Goal: Complete application form

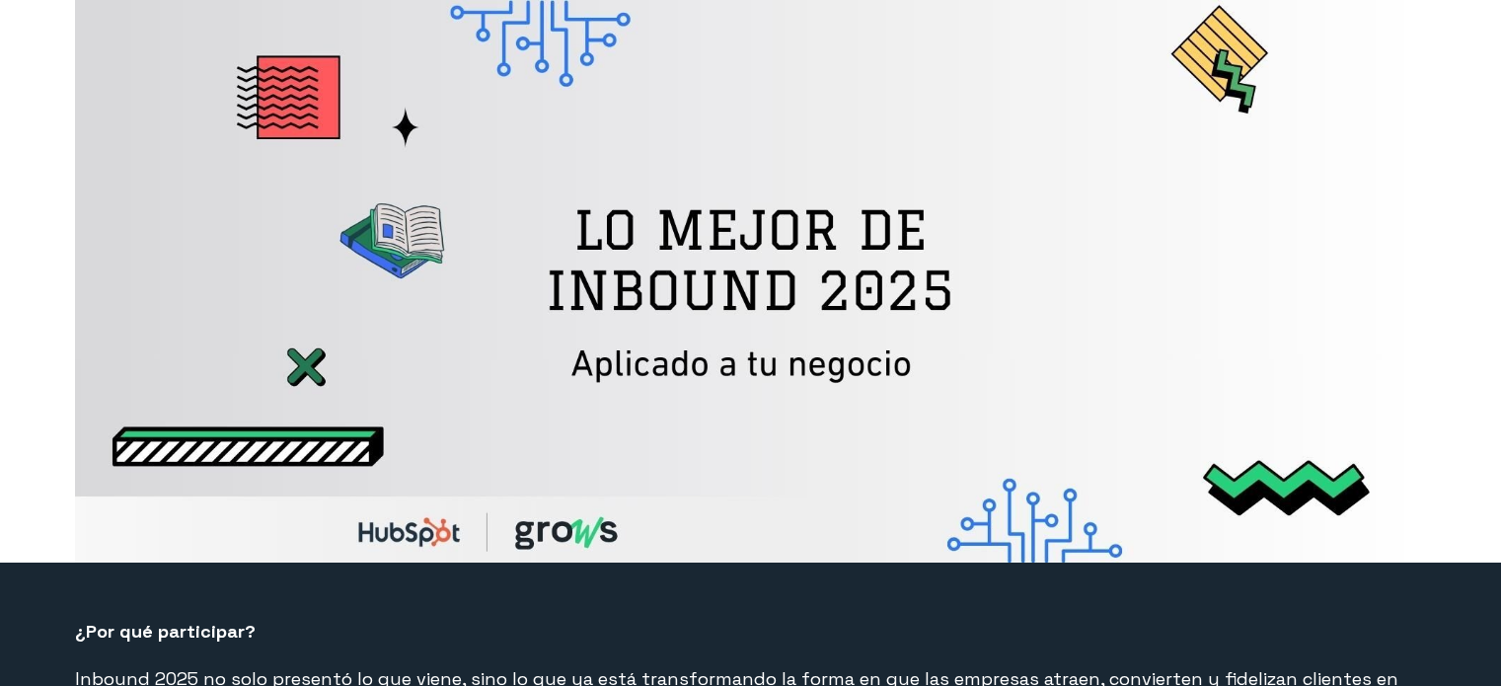
select select "PE"
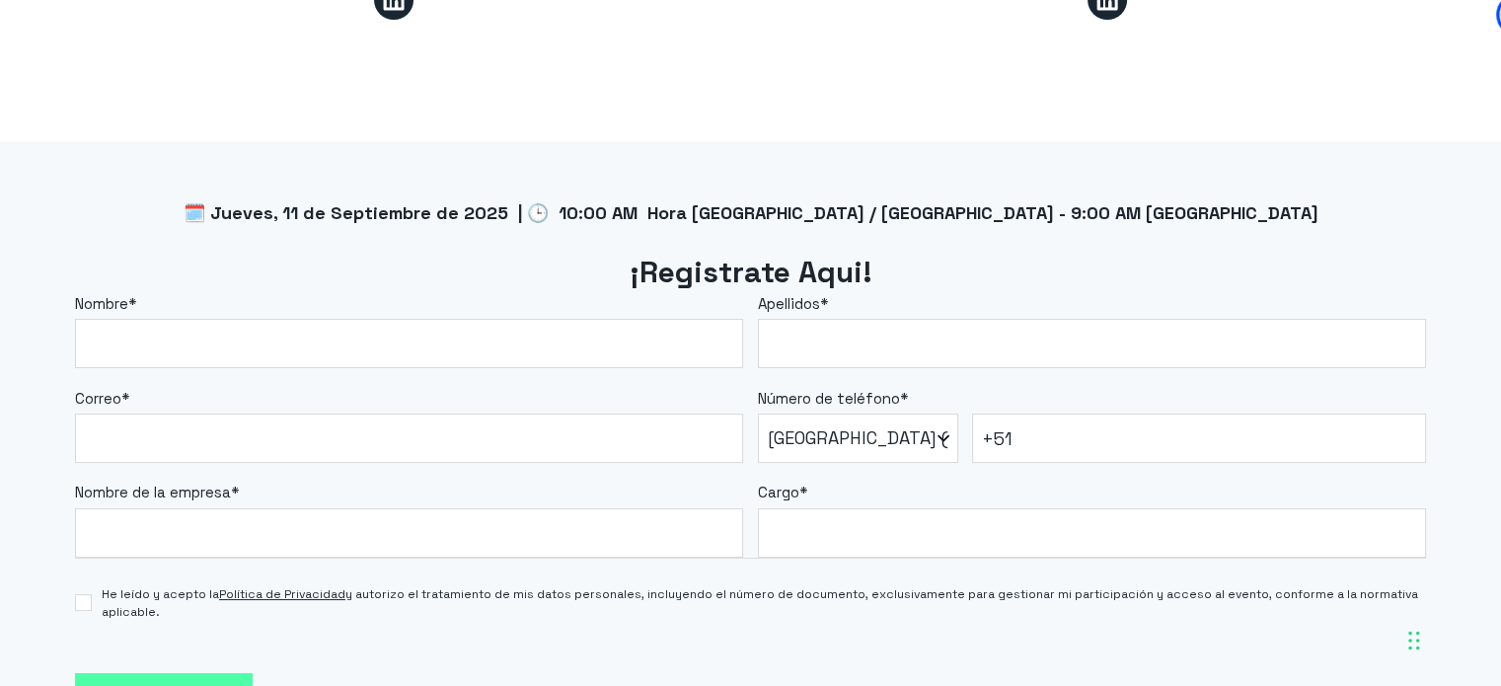
scroll to position [1579, 0]
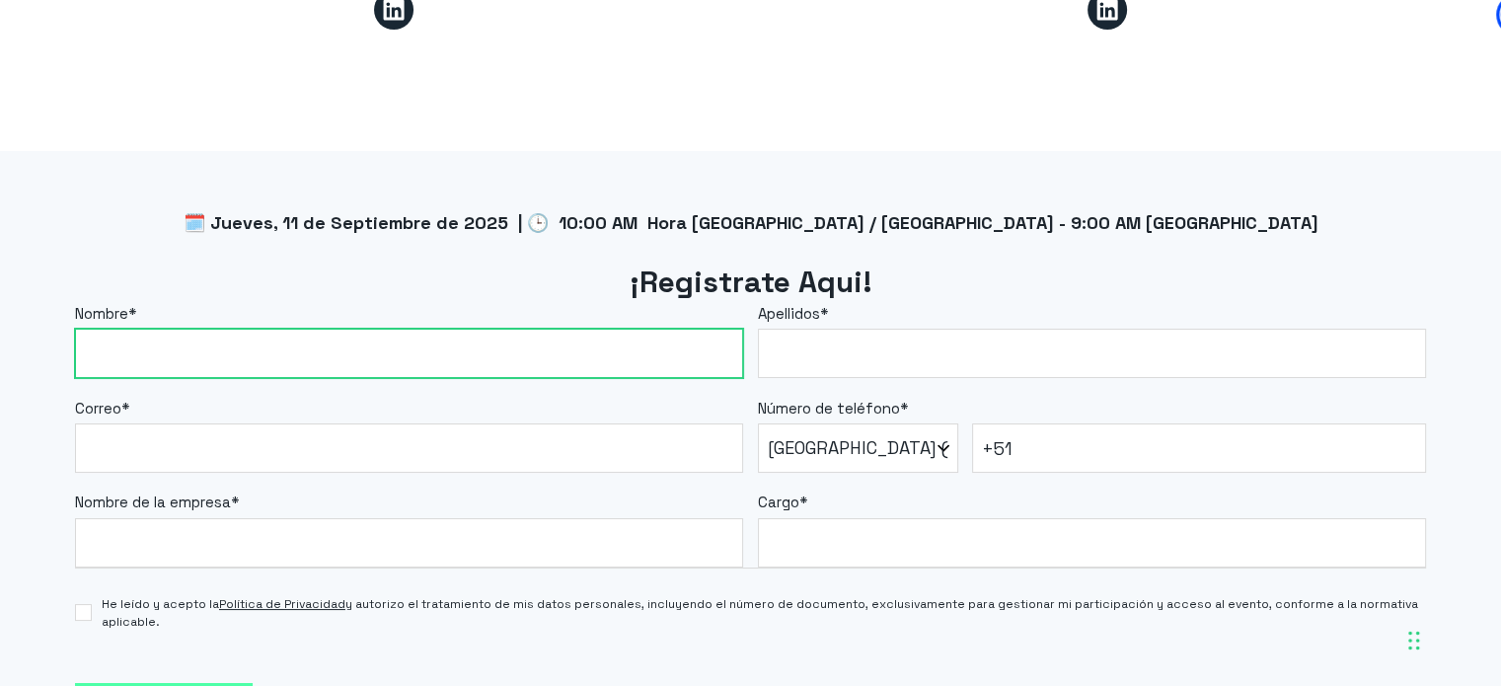
click at [201, 354] on input "Nombre *" at bounding box center [409, 353] width 668 height 49
type input "[PERSON_NAME]"
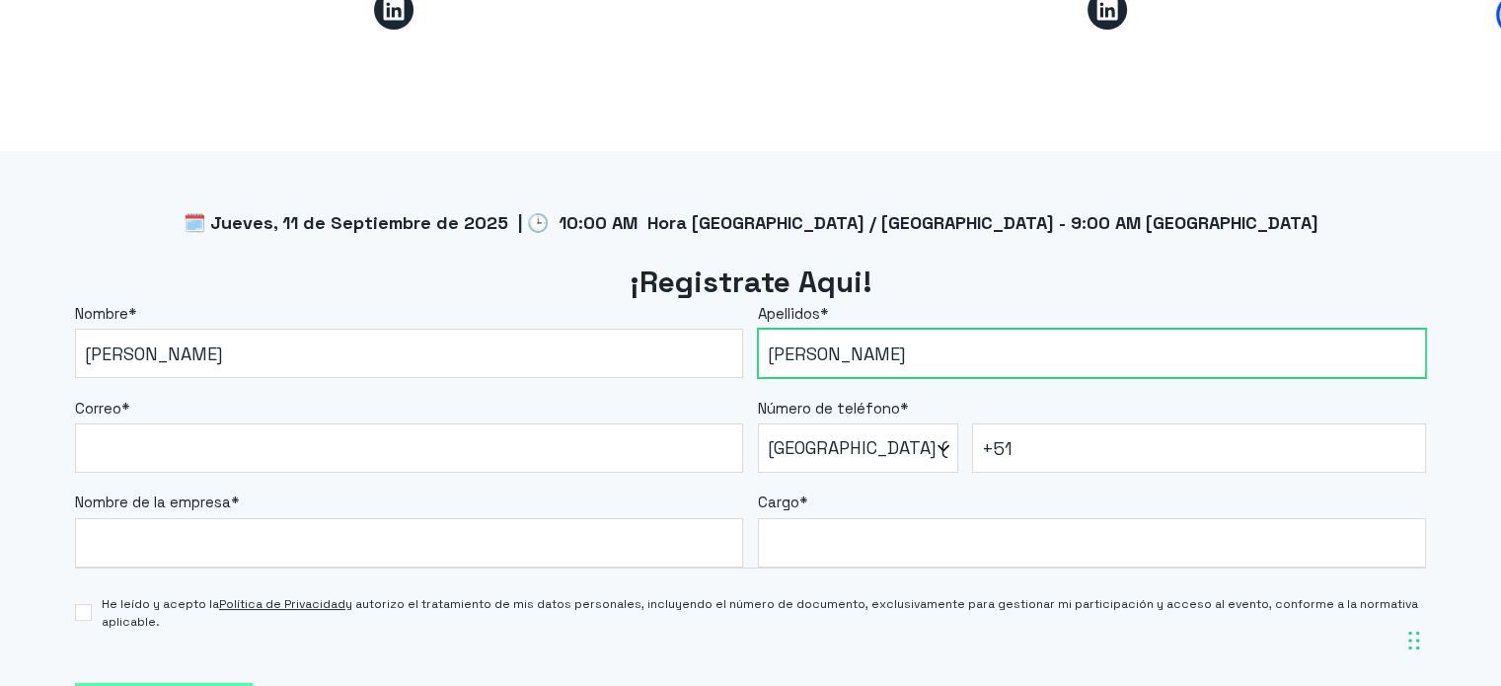
type input "[PERSON_NAME]"
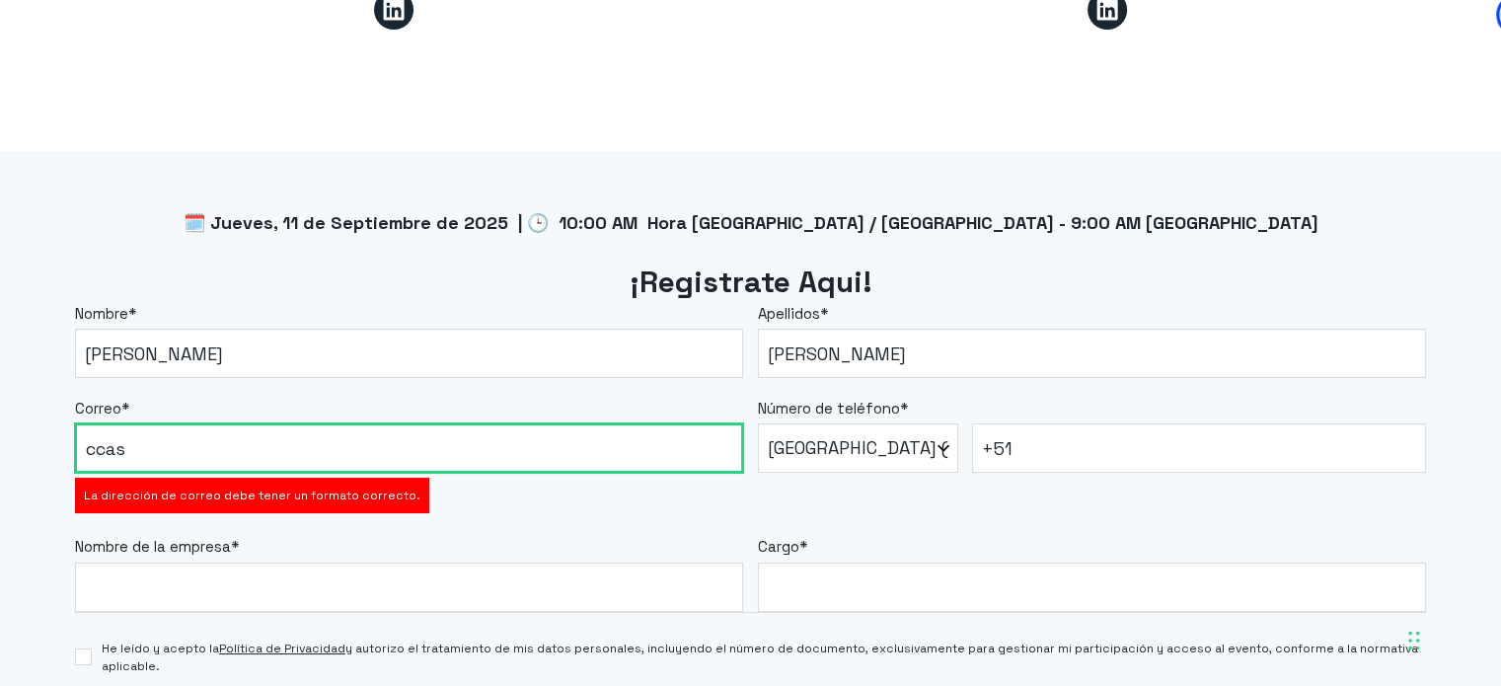
type input "[EMAIL_ADDRESS][DOMAIN_NAME]"
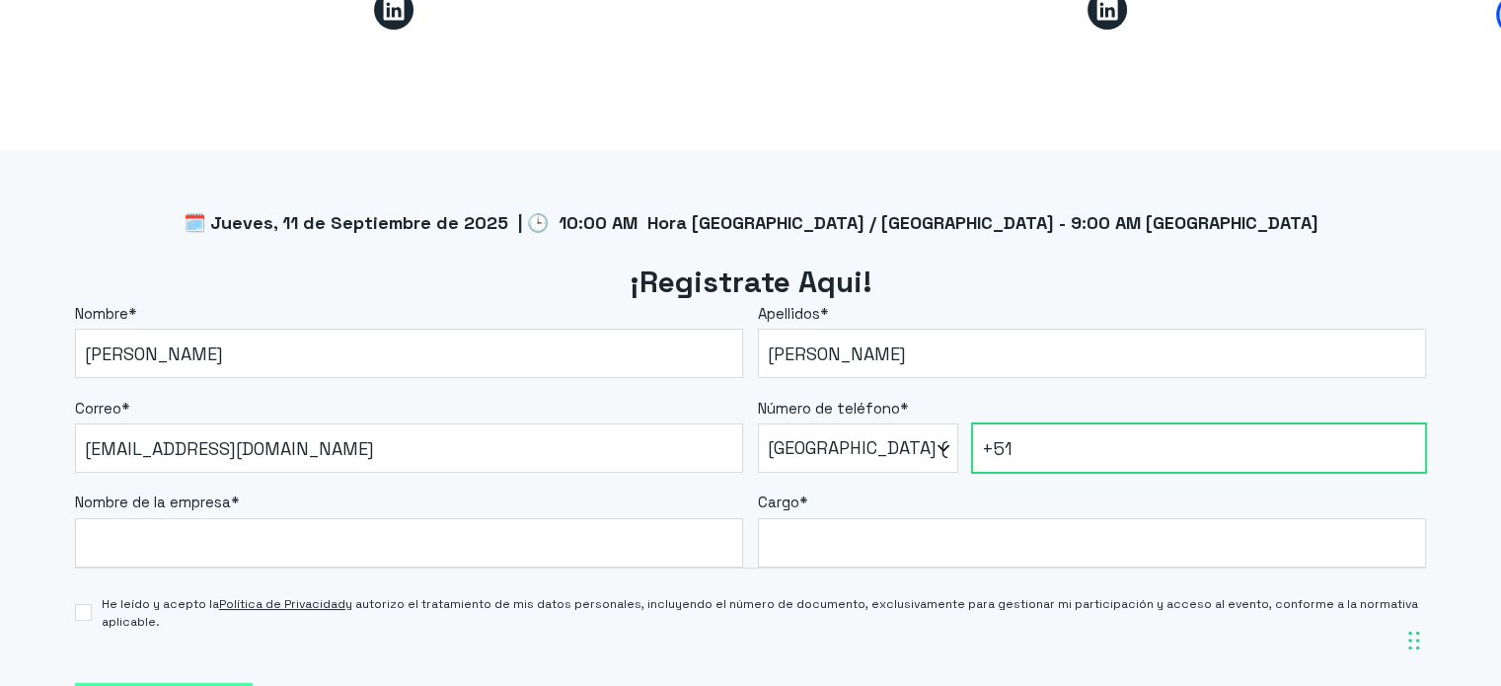
click at [1066, 424] on input "+51" at bounding box center [1199, 447] width 454 height 49
type input "[PHONE_NUMBER]"
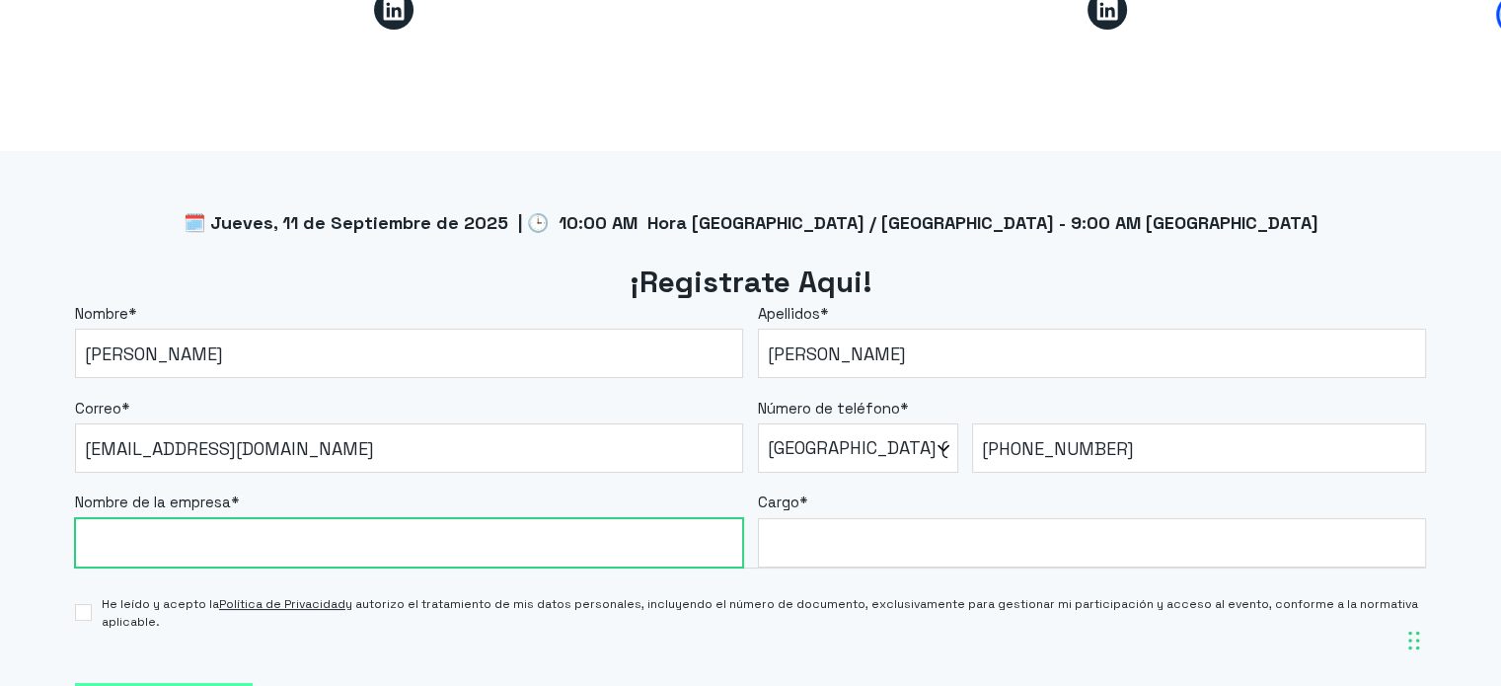
click at [612, 536] on input "Nombre de la empresa *" at bounding box center [409, 542] width 668 height 49
type input "Continental International Education"
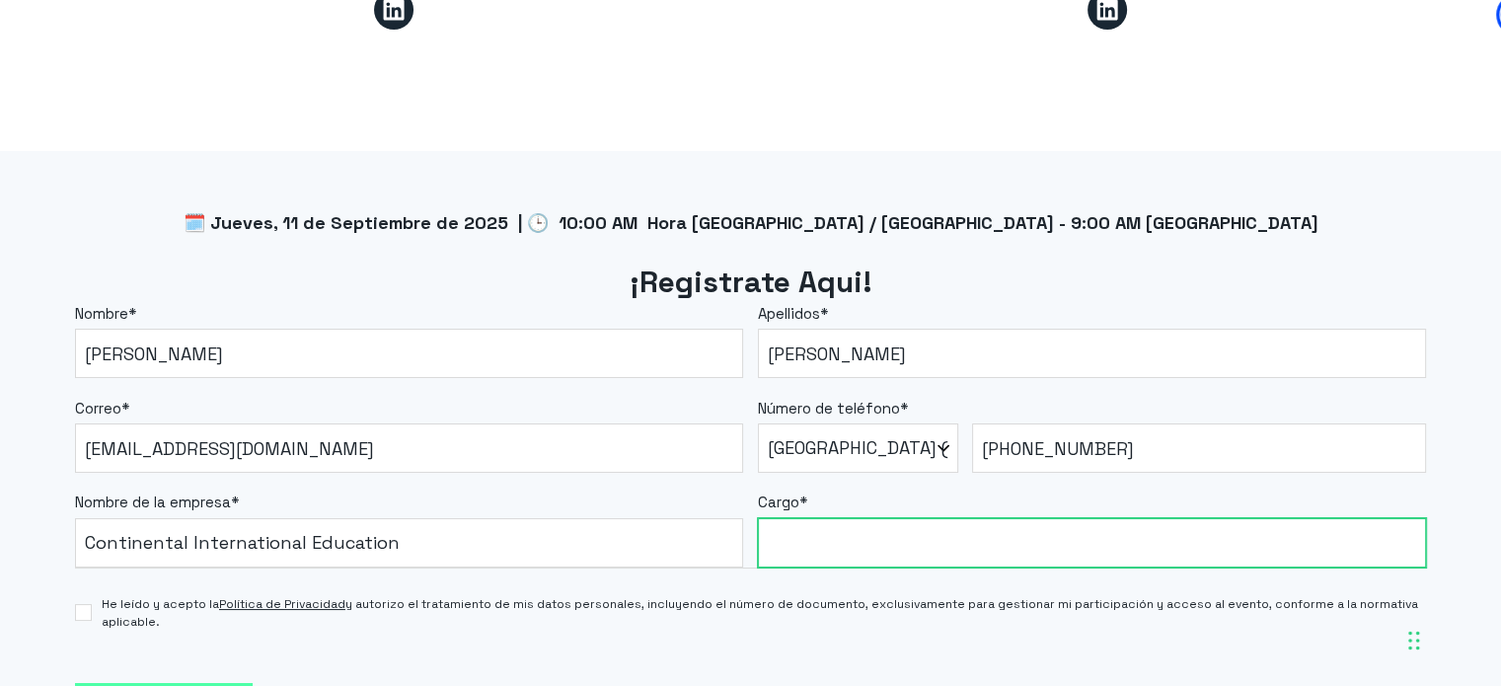
click at [898, 547] on input "Cargo *" at bounding box center [1092, 542] width 668 height 49
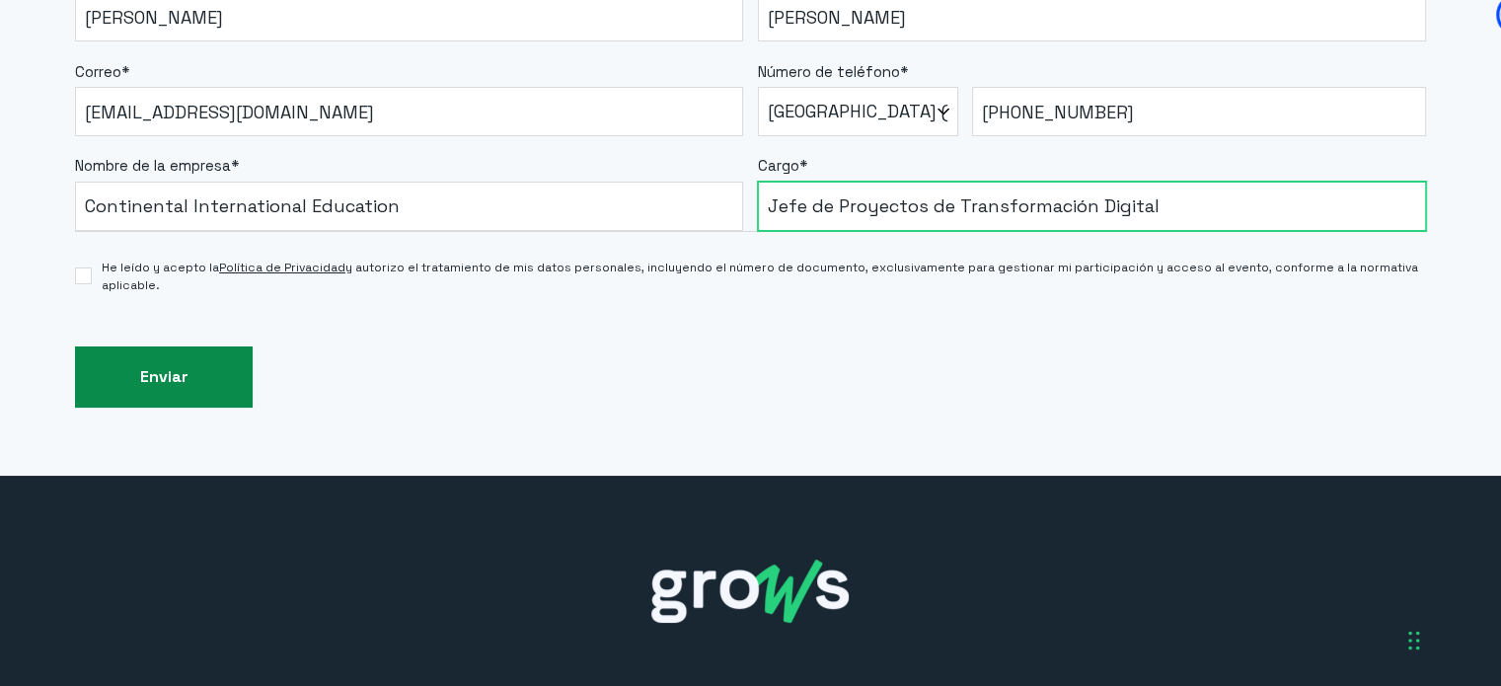
scroll to position [1934, 0]
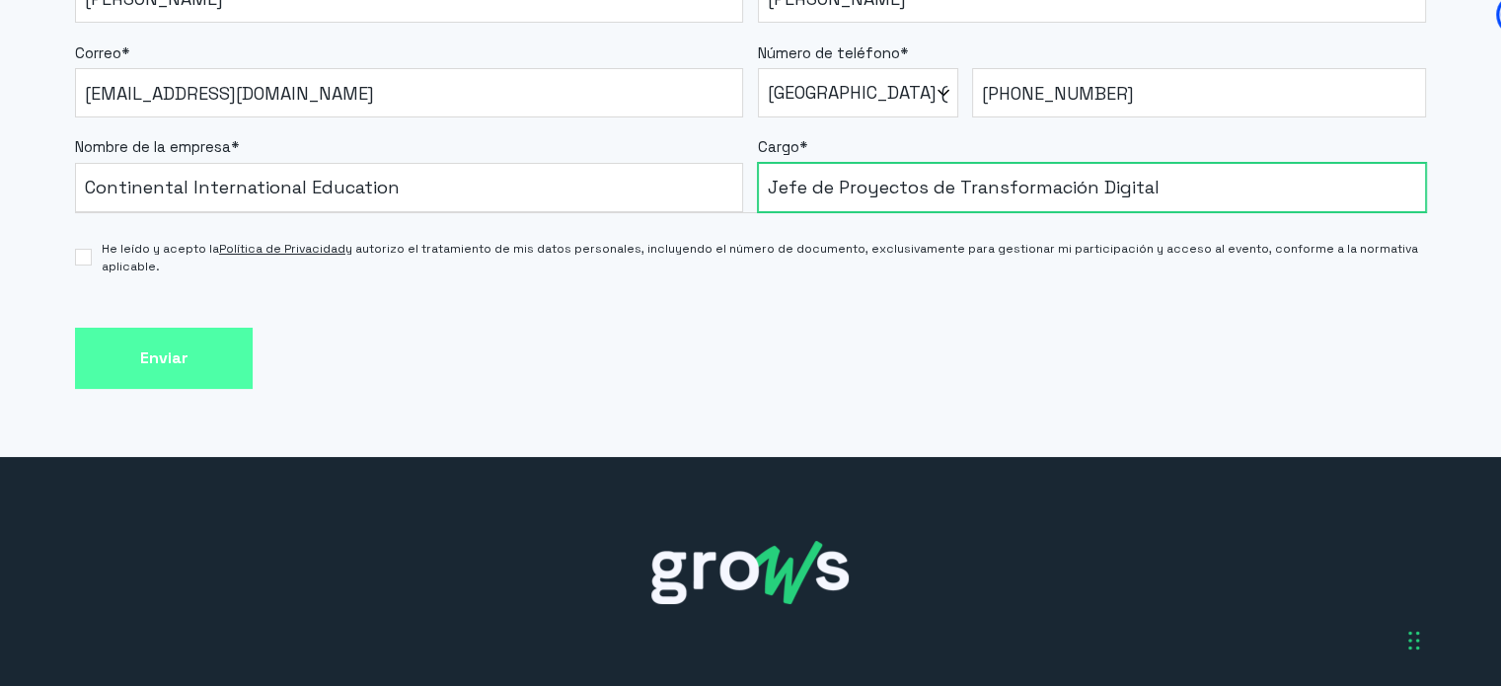
type input "Jefe de Proyectos de Transformación Digital"
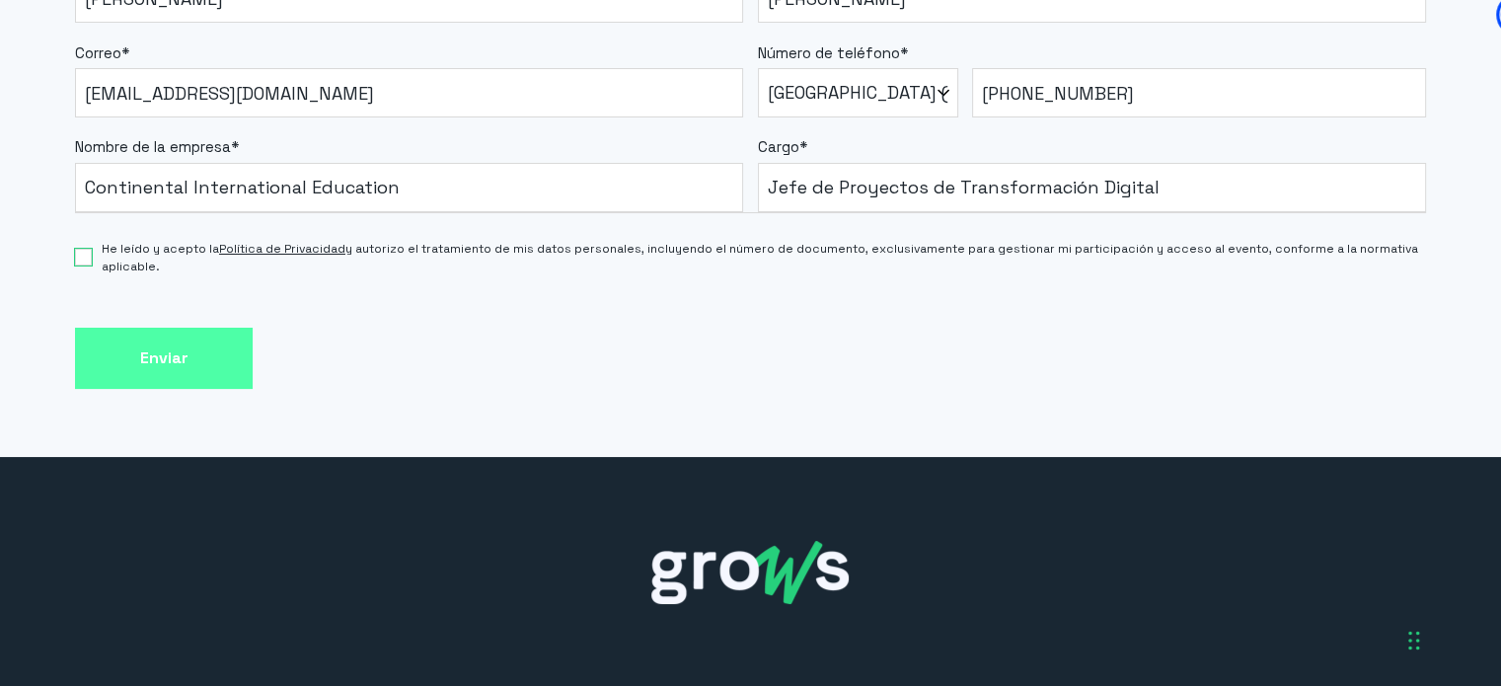
click at [86, 252] on input "He leído y acepto la Política de Privacidad y autorizo el tratamiento de mis da…" at bounding box center [83, 257] width 17 height 17
checkbox input "true"
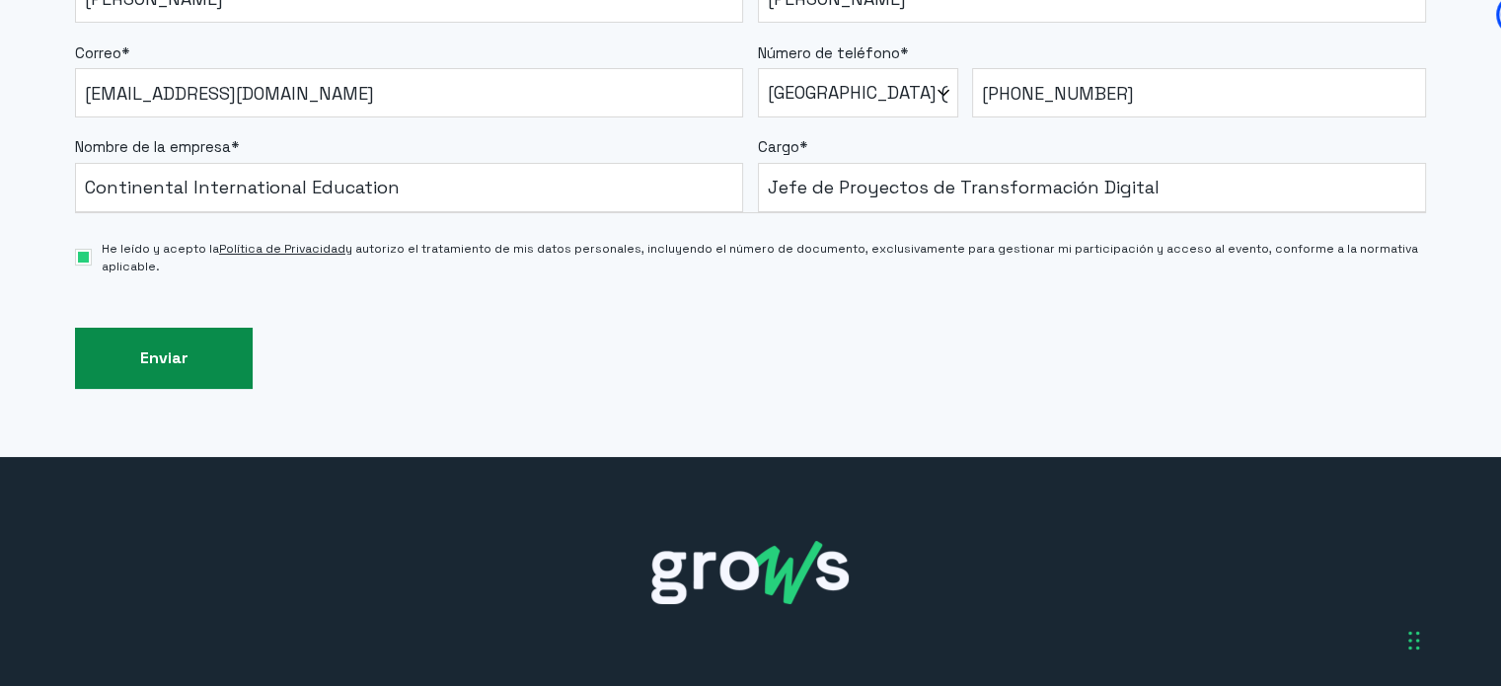
click at [162, 338] on input "Enviar" at bounding box center [164, 359] width 178 height 62
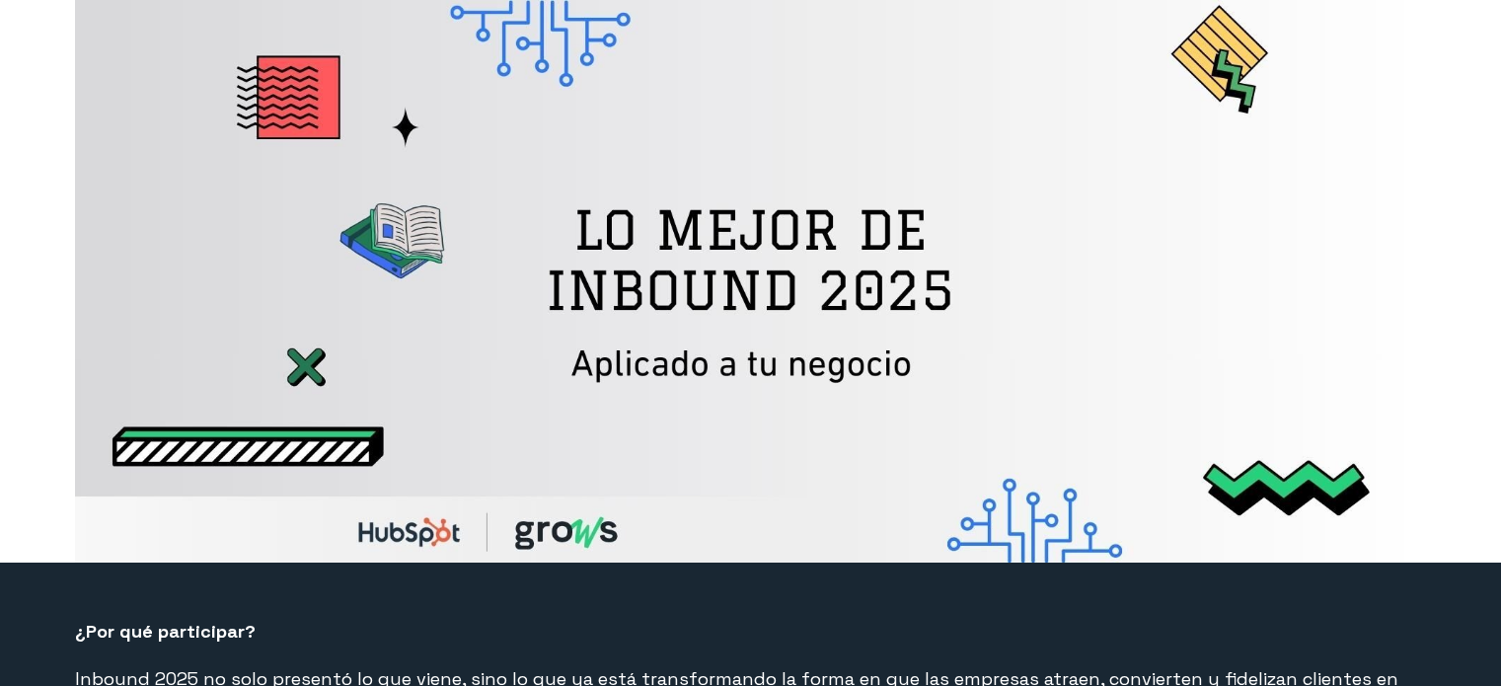
select select "PE"
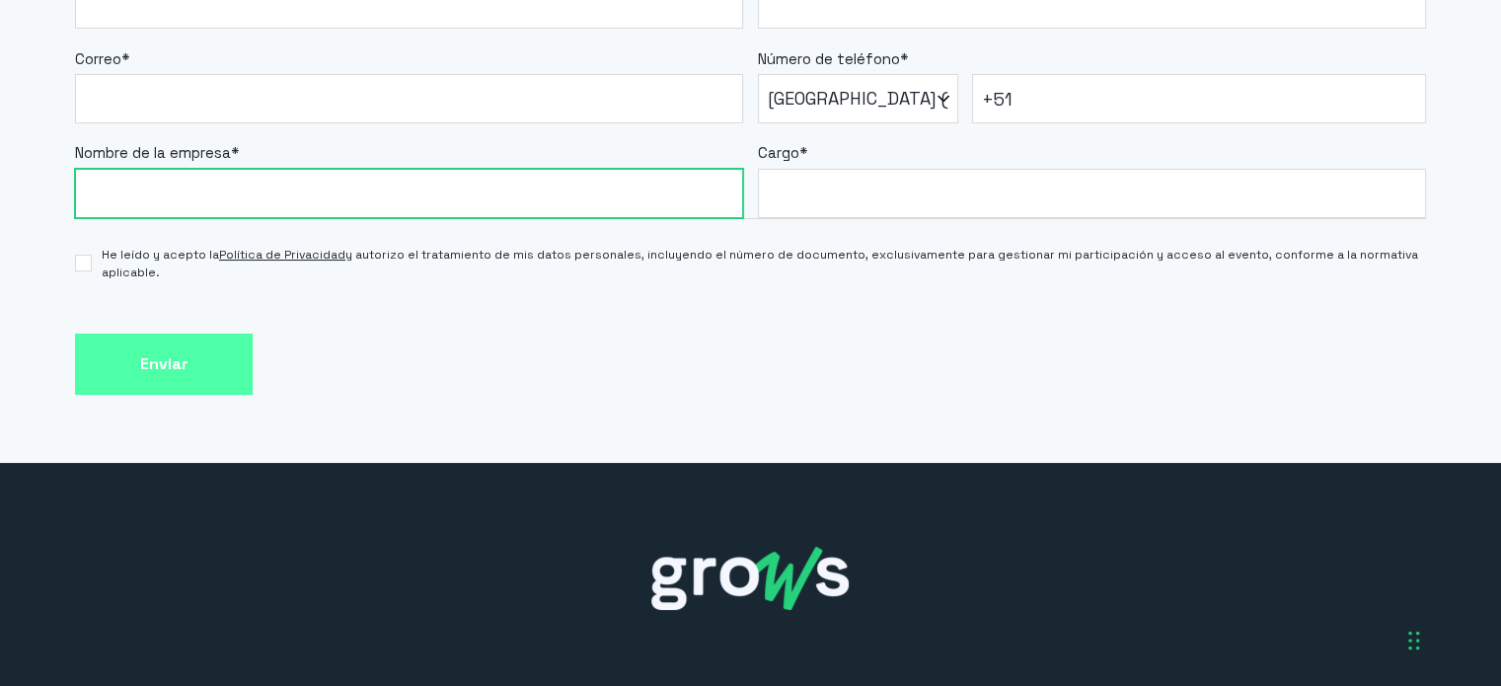
click at [151, 183] on input "Nombre de la empresa *" at bounding box center [409, 193] width 668 height 49
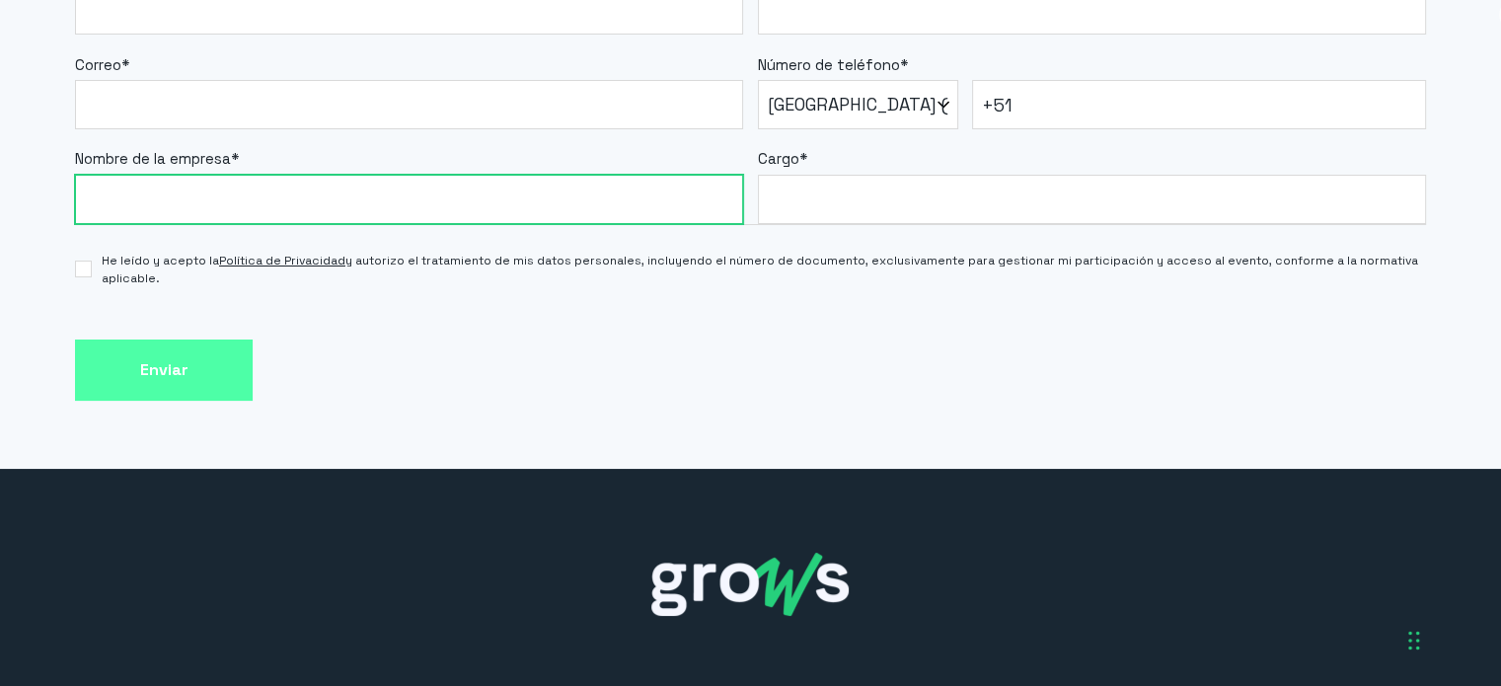
click at [151, 183] on input "Nombre de la empresa *" at bounding box center [409, 199] width 668 height 49
type input "Continental International Education"
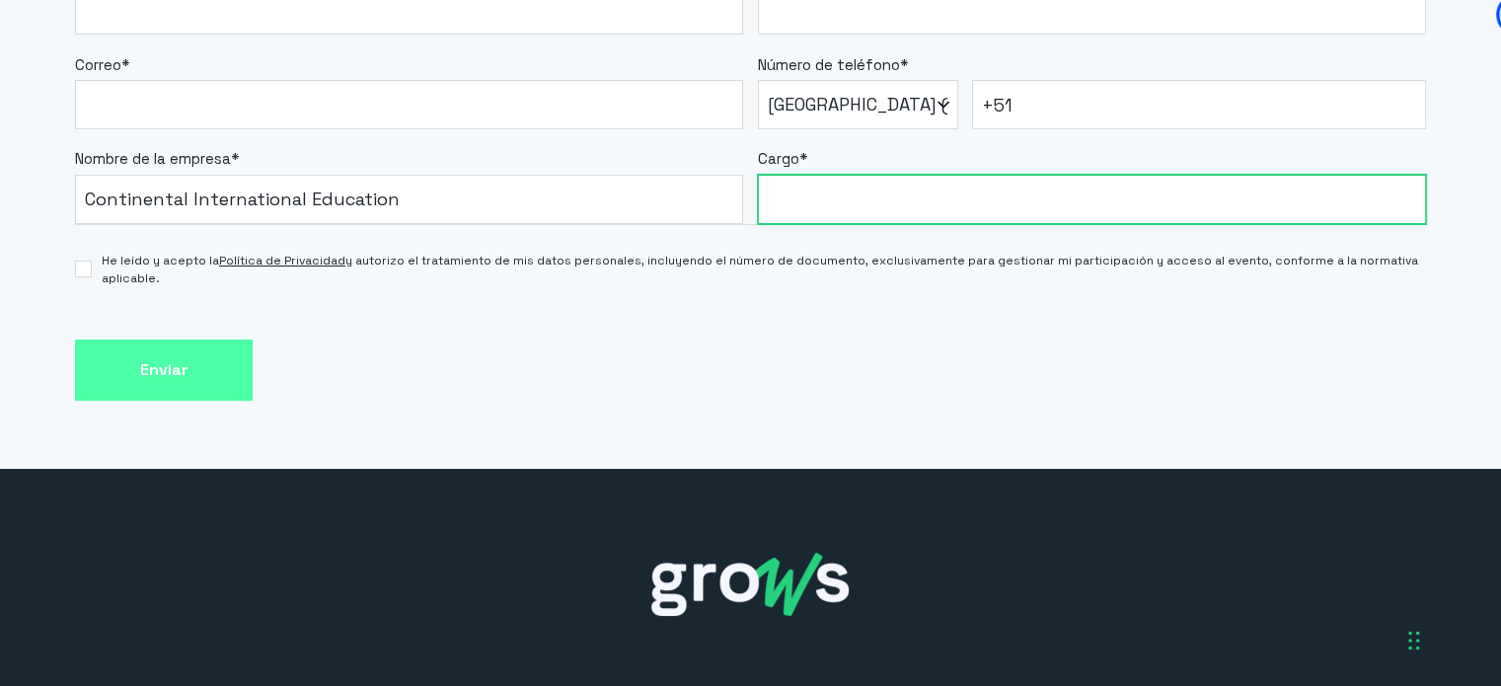
click at [879, 220] on input "Cargo *" at bounding box center [1092, 199] width 668 height 49
click at [879, 219] on input "Cargo *" at bounding box center [1092, 199] width 668 height 49
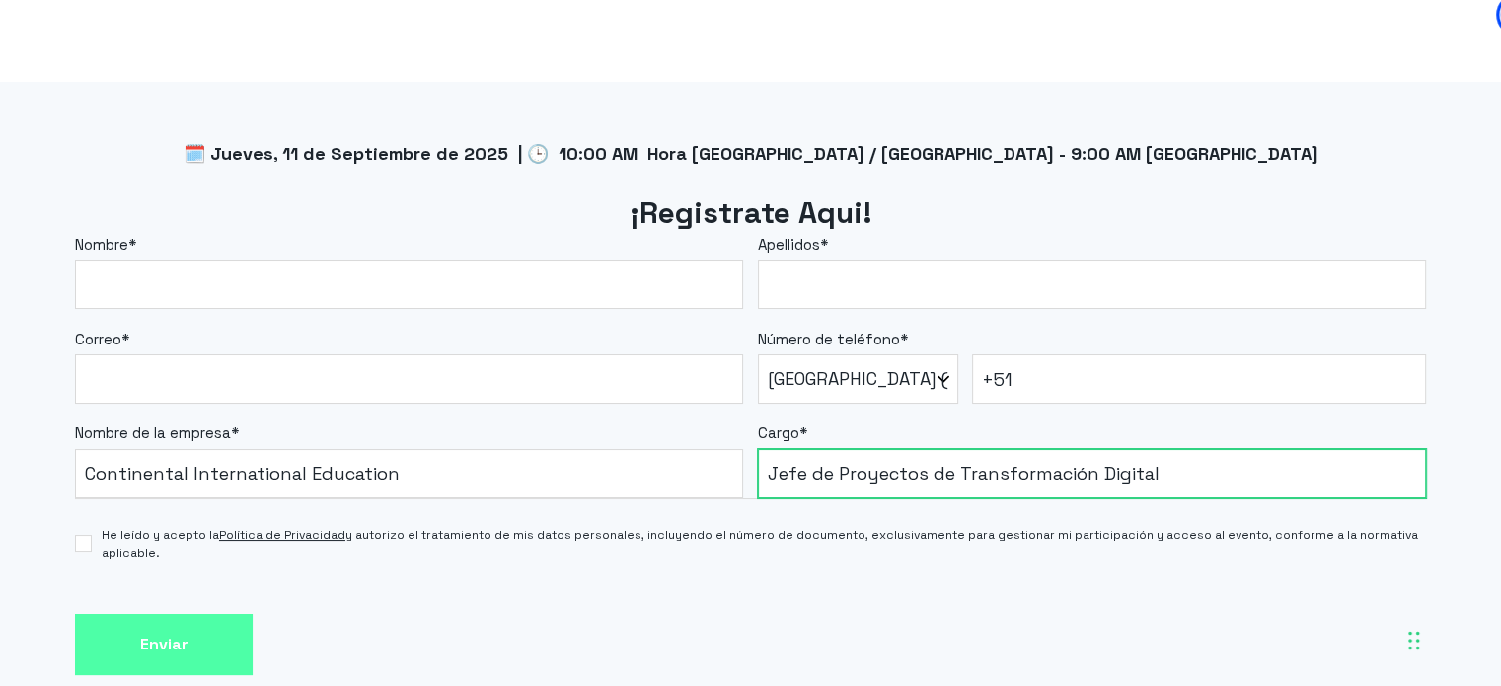
scroll to position [1626, 0]
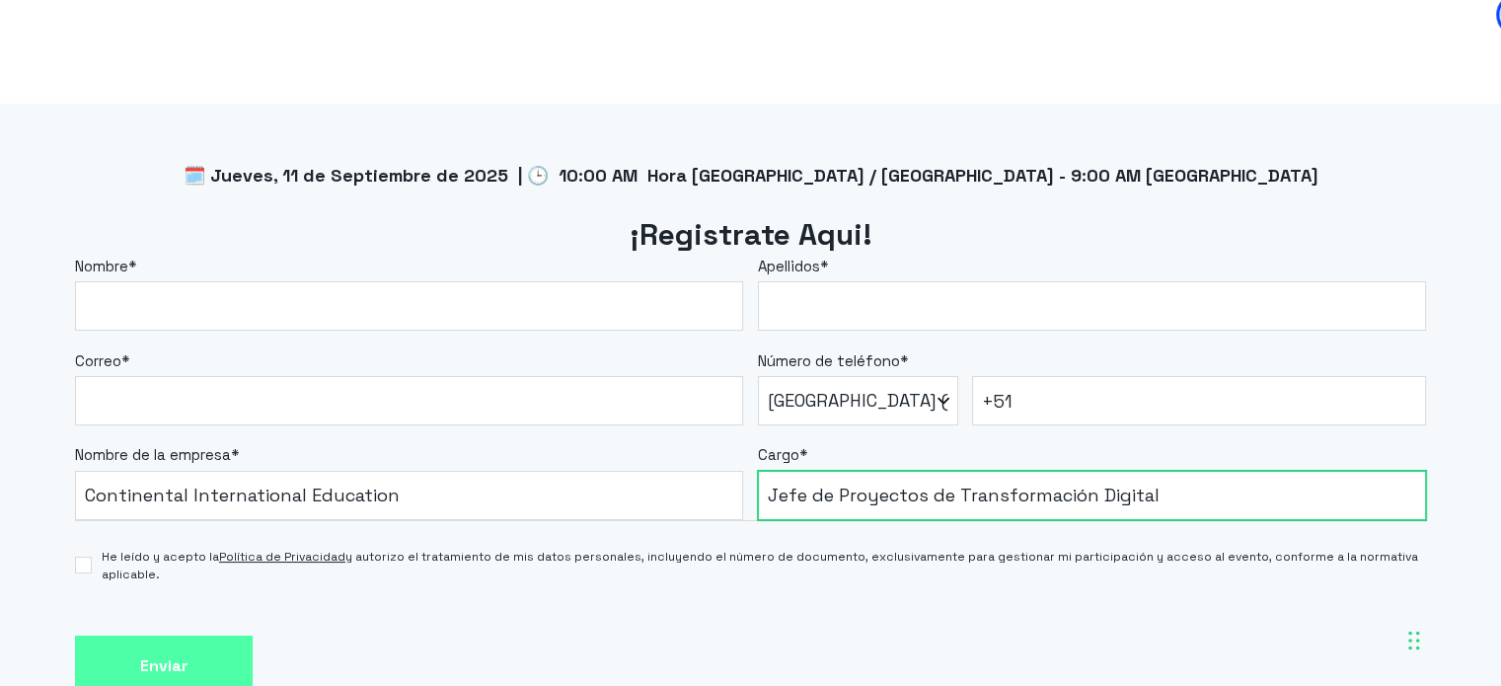
type input "Jefe de Proyectos de Transformación Digital"
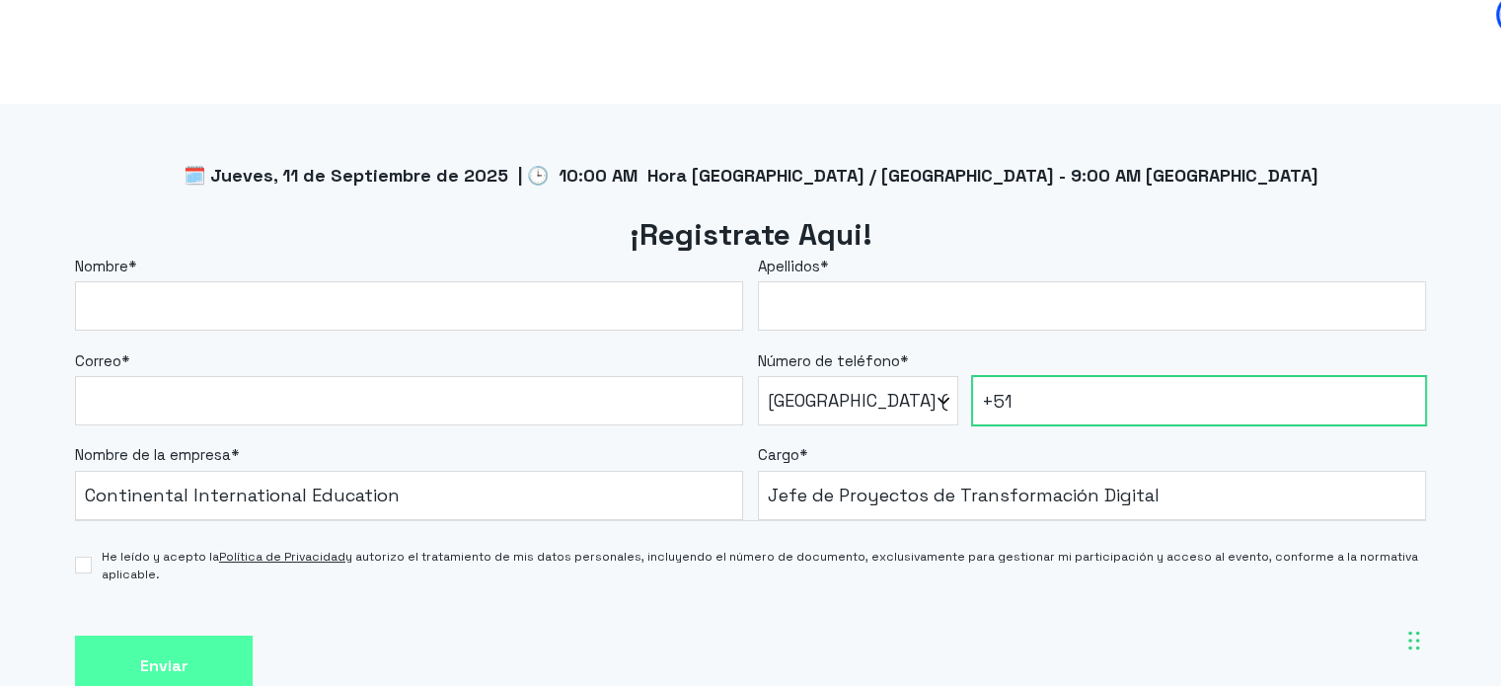
click at [1123, 402] on input "+51" at bounding box center [1199, 400] width 454 height 49
type input "[PHONE_NUMBER]"
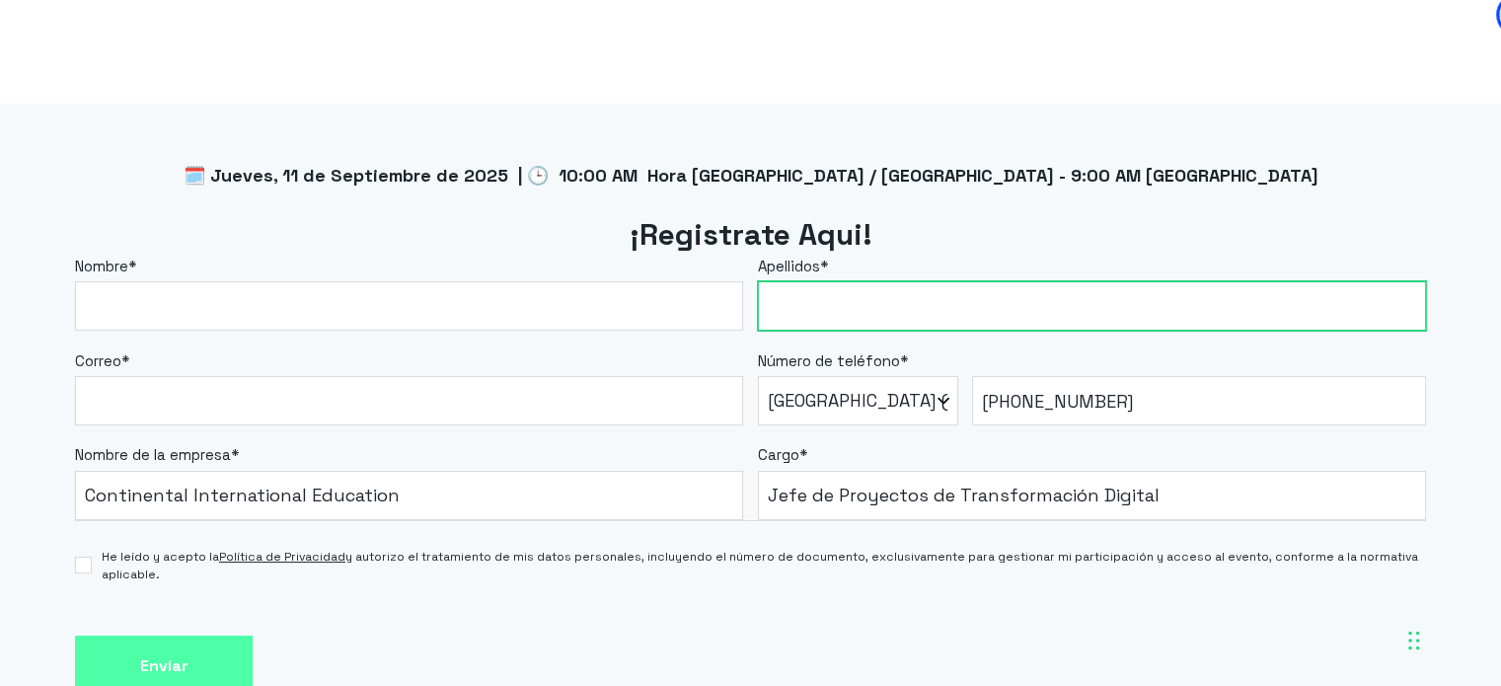
click at [912, 295] on input "Apellidos *" at bounding box center [1092, 305] width 668 height 49
type input "Castillo Palomino"
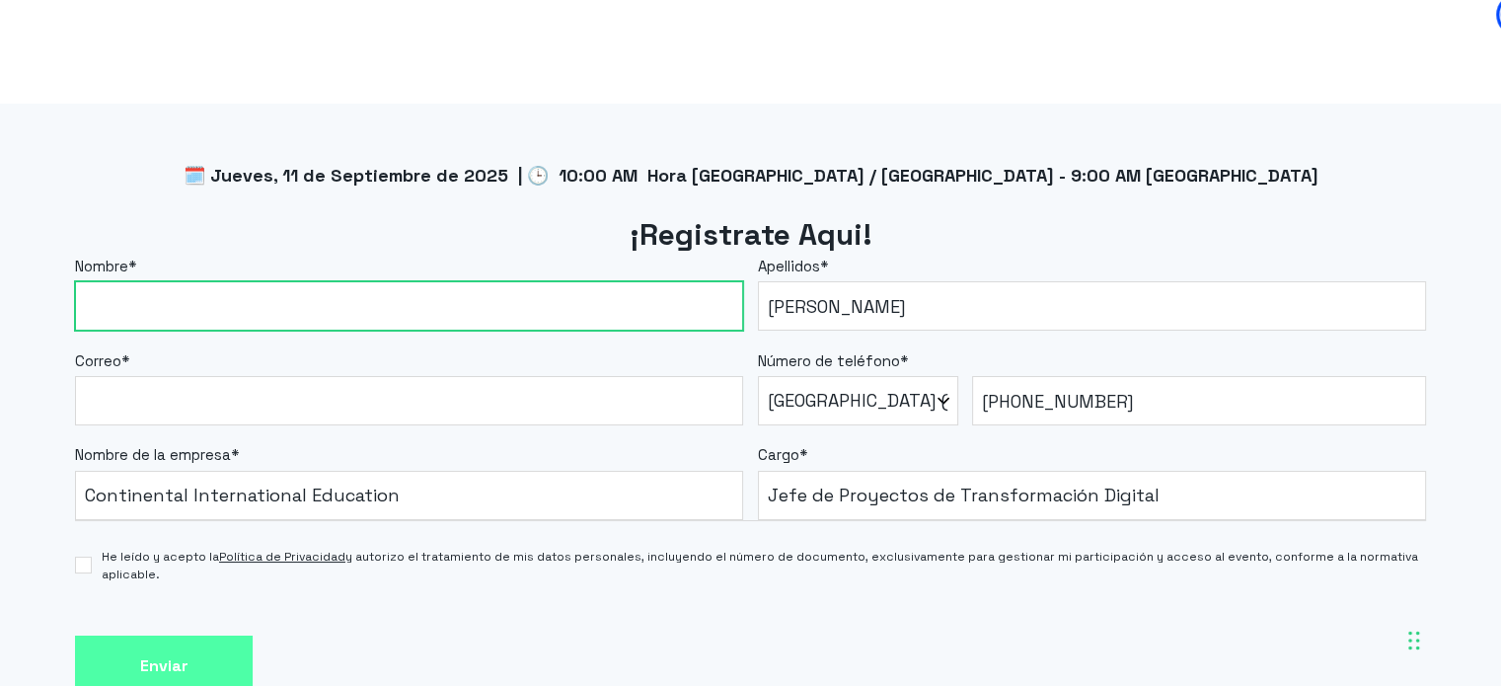
click at [211, 304] on input "Nombre *" at bounding box center [409, 305] width 668 height 49
type input "Gerardo"
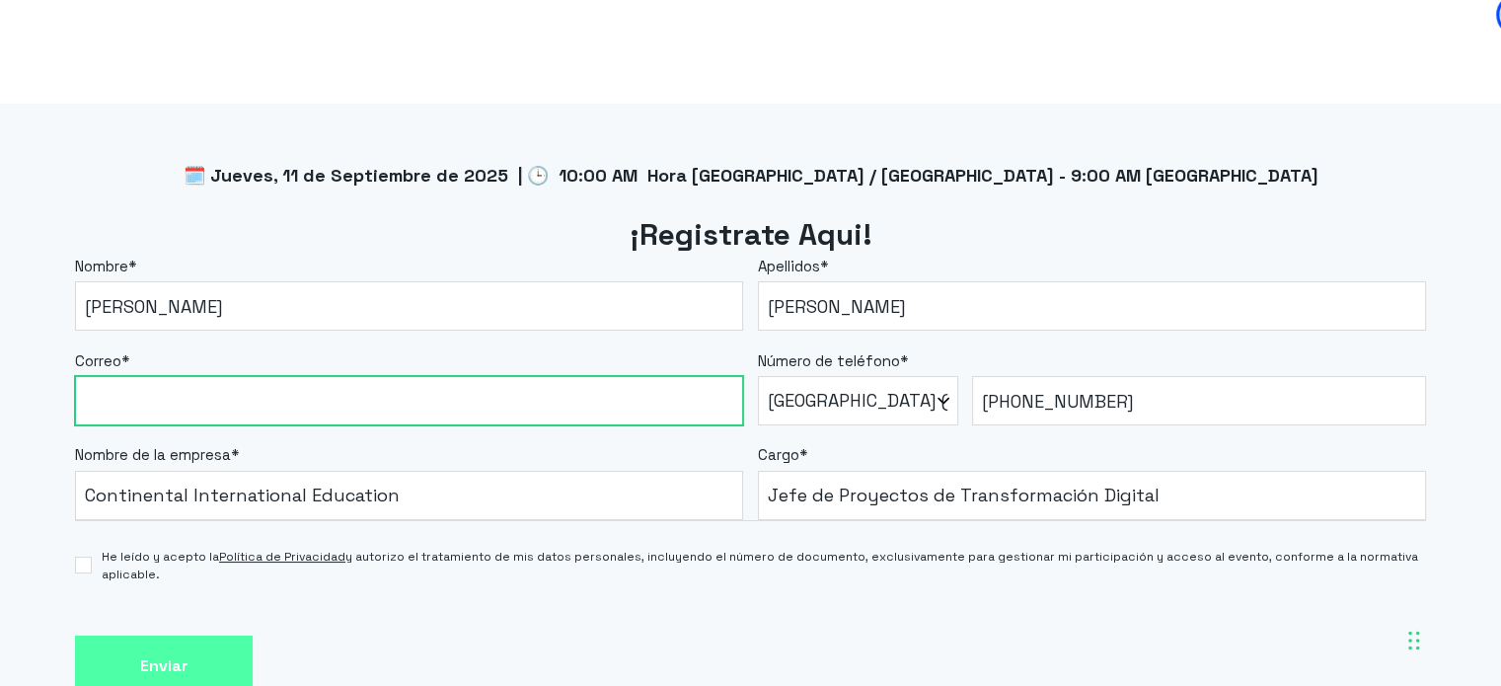
click at [173, 406] on input "Correo *" at bounding box center [409, 400] width 668 height 49
drag, startPoint x: 173, startPoint y: 406, endPoint x: 194, endPoint y: 423, distance: 28.0
click at [173, 405] on input "Correo *" at bounding box center [409, 400] width 668 height 49
type input "[EMAIL_ADDRESS][DOMAIN_NAME]"
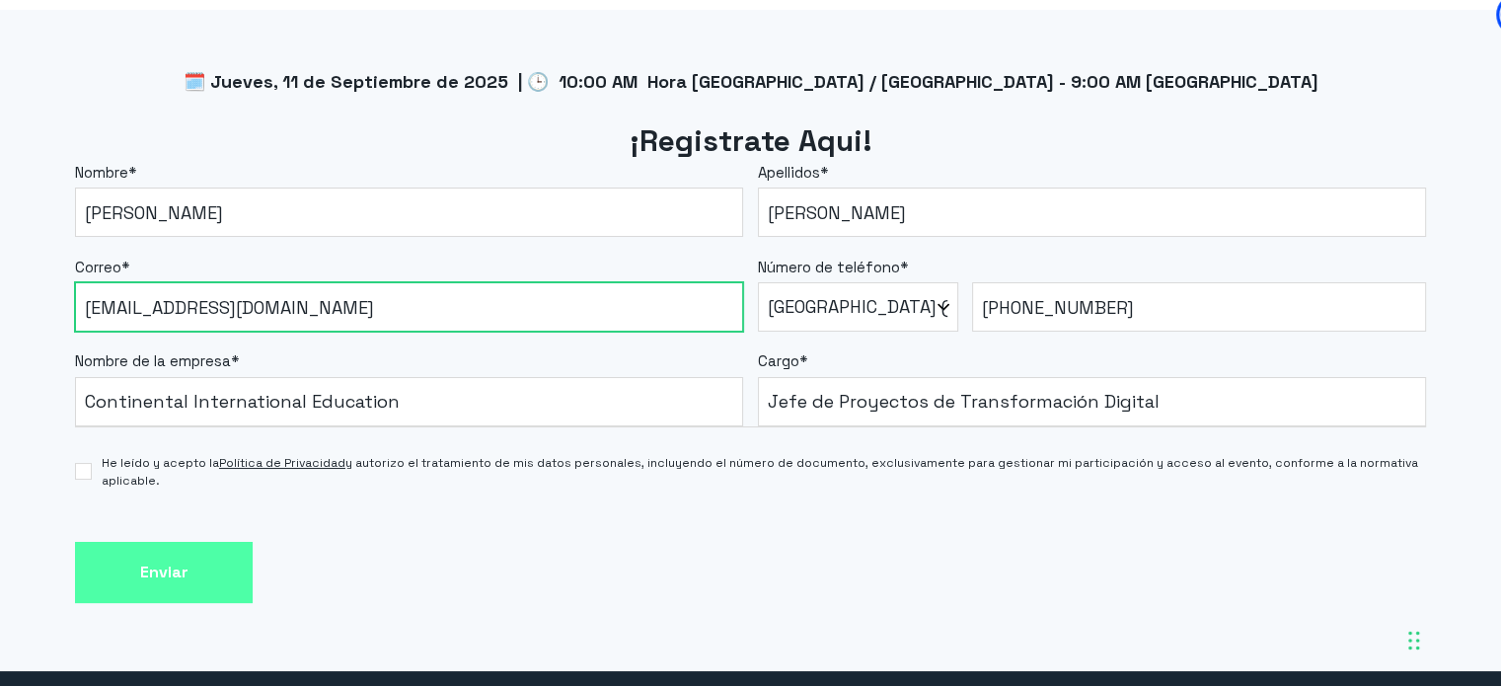
scroll to position [1823, 0]
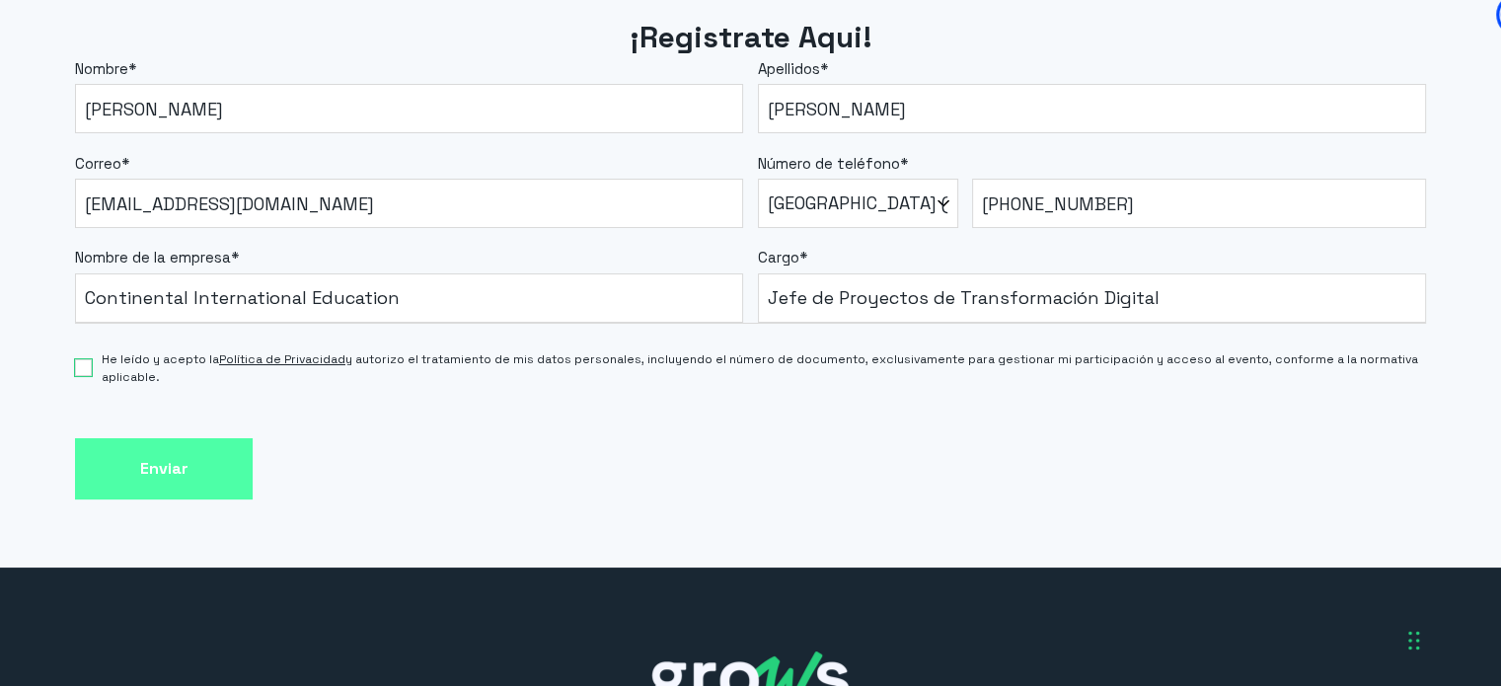
click at [80, 369] on input "He leído y acepto la Política de Privacidad y autorizo el tratamiento de mis da…" at bounding box center [83, 367] width 17 height 17
checkbox input "true"
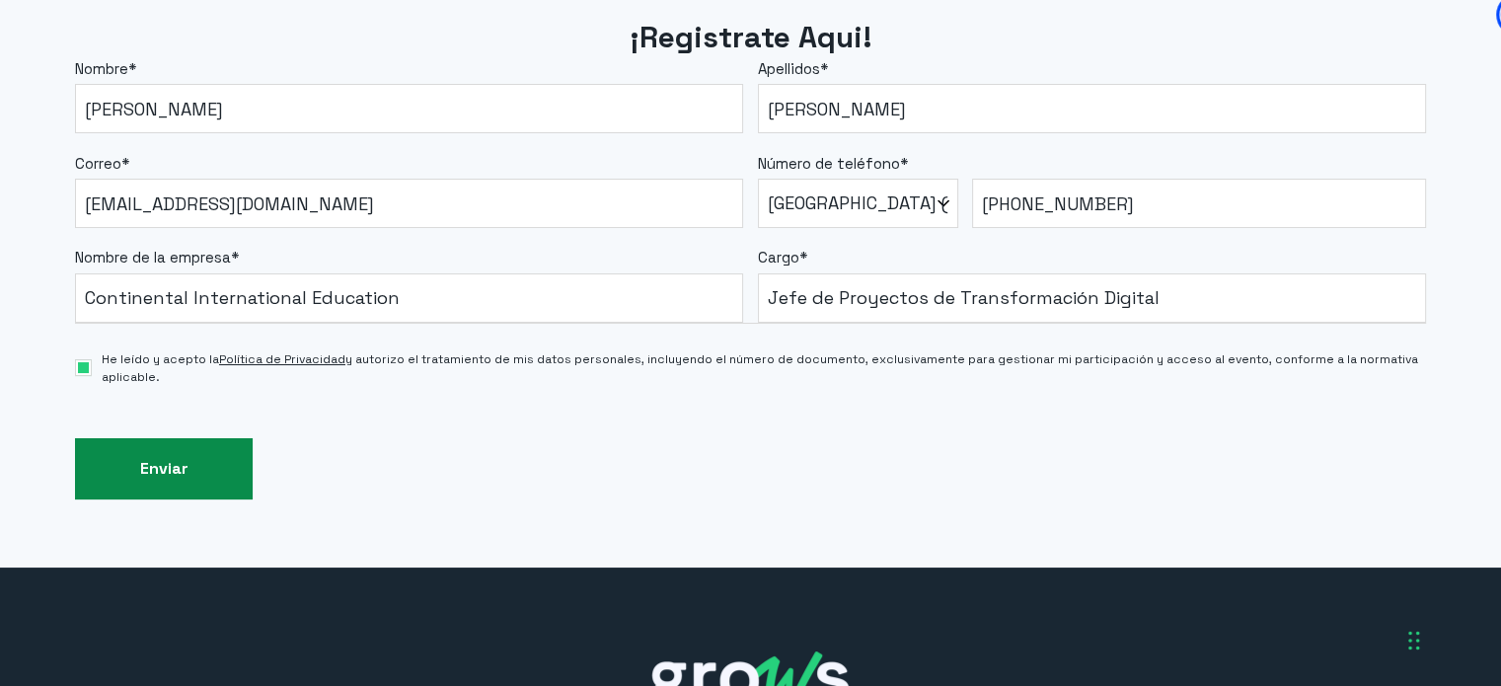
click at [146, 467] on input "Enviar" at bounding box center [164, 469] width 178 height 62
